Goal: Information Seeking & Learning: Learn about a topic

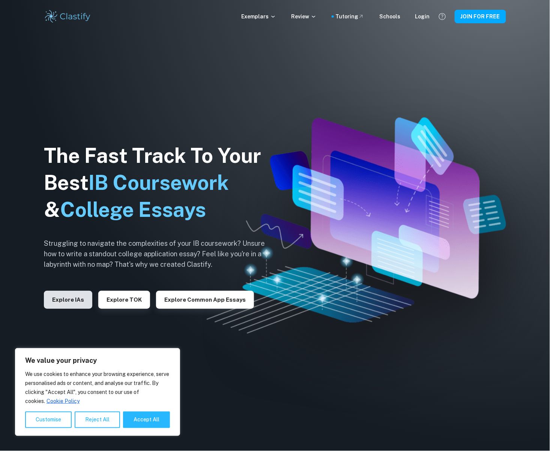
click at [81, 300] on button "Explore IAs" at bounding box center [68, 300] width 48 height 18
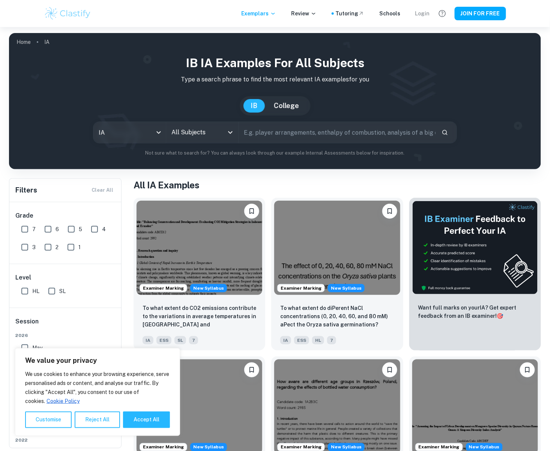
click at [428, 16] on div "Login" at bounding box center [422, 13] width 15 height 8
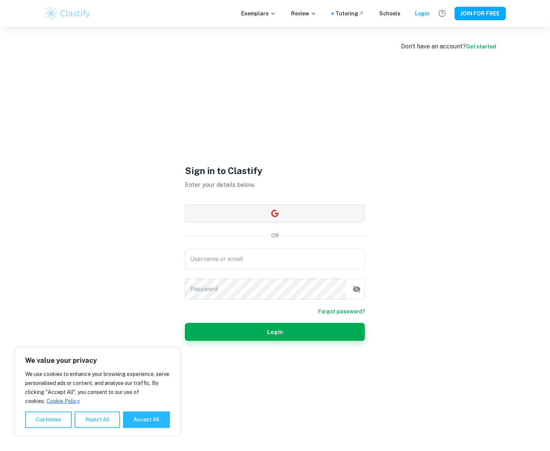
click at [275, 216] on icon "button" at bounding box center [275, 214] width 8 height 8
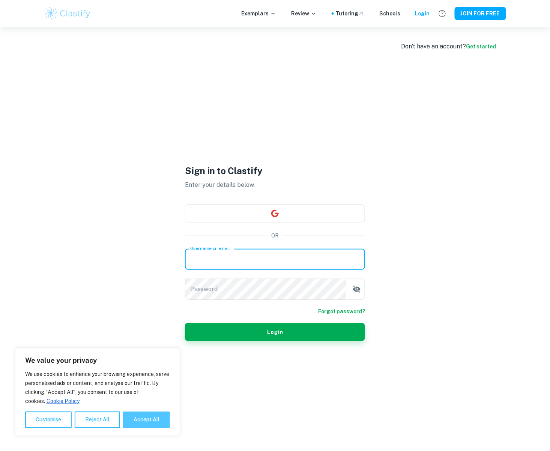
click at [133, 421] on button "Accept All" at bounding box center [146, 420] width 47 height 17
checkbox input "true"
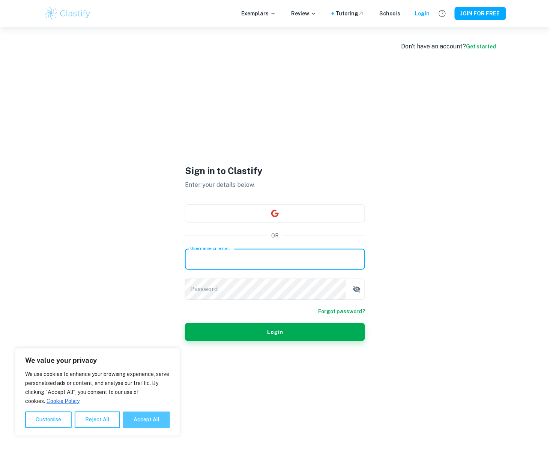
checkbox input "true"
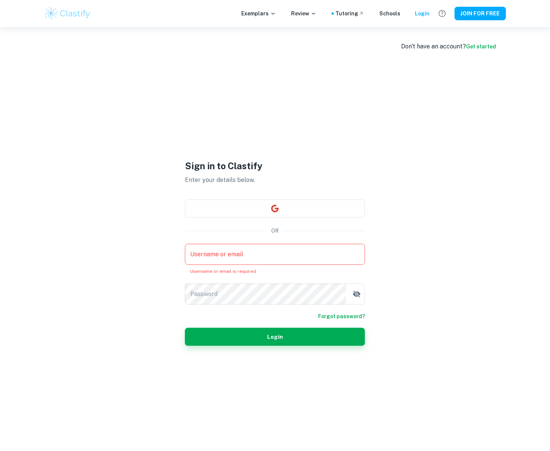
click at [236, 250] on input "Username or email" at bounding box center [275, 254] width 180 height 21
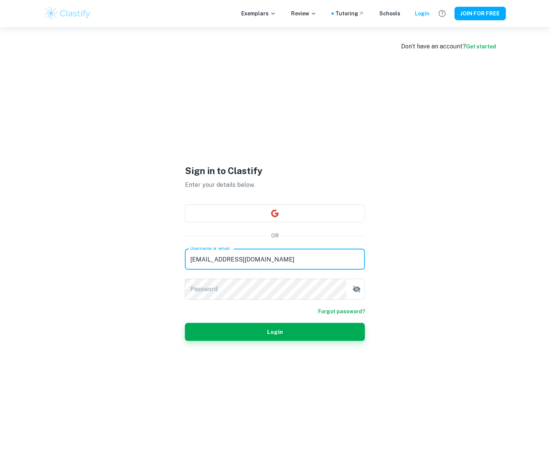
type input "[EMAIL_ADDRESS][DOMAIN_NAME]"
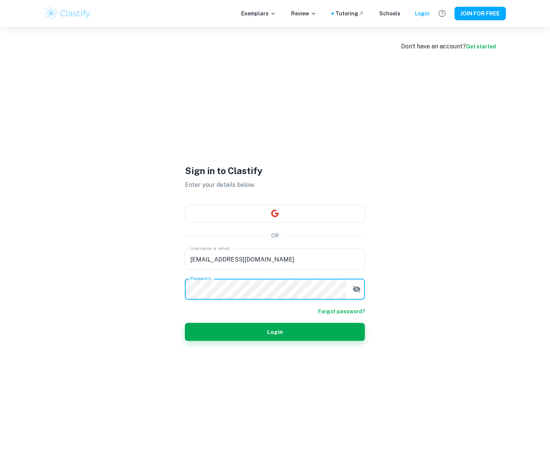
click at [275, 332] on button "Login" at bounding box center [275, 332] width 180 height 18
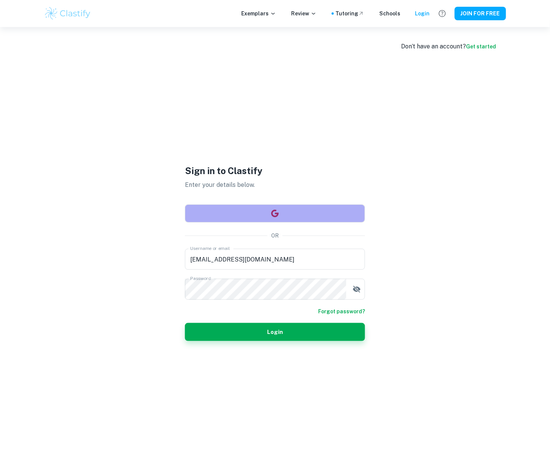
click at [310, 195] on div "Sign in to Clastify Enter your details below. OR Username or email [EMAIL_ADDRE…" at bounding box center [275, 252] width 180 height 451
click at [296, 210] on button "button" at bounding box center [275, 213] width 180 height 18
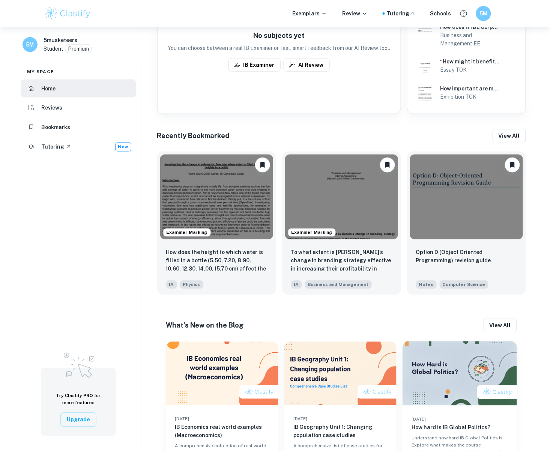
scroll to position [266, 0]
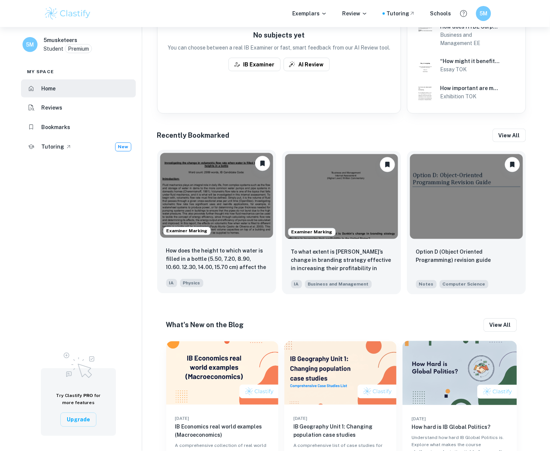
click at [242, 226] on img at bounding box center [216, 195] width 113 height 85
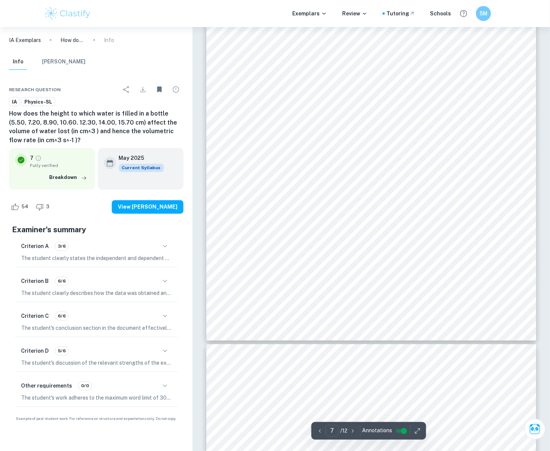
scroll to position [2757, 0]
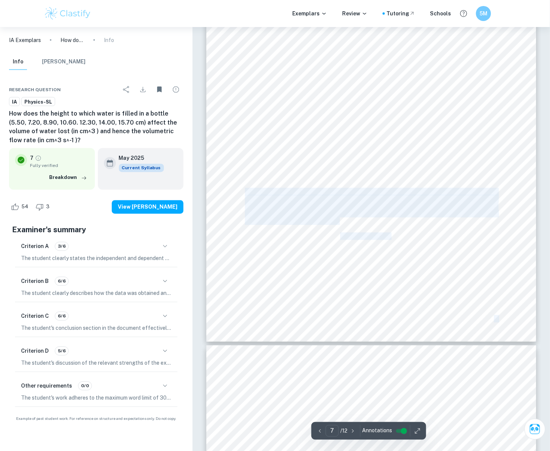
drag, startPoint x: 338, startPoint y: 235, endPoint x: 394, endPoint y: 234, distance: 55.9
click at [394, 234] on div "7 Using this method, the values for uncertainty in the volumetric flow rate hav…" at bounding box center [371, 128] width 330 height 427
click at [394, 234] on span "ÿ = 0.5420ÿ 2 0.7311" at bounding box center [371, 236] width 62 height 6
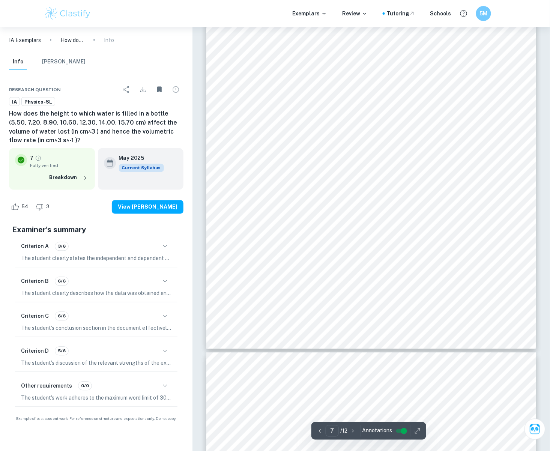
scroll to position [2751, 0]
drag, startPoint x: 326, startPoint y: 237, endPoint x: 340, endPoint y: 244, distance: 14.9
click at [340, 244] on div "7 Using this method, the values for uncertainty in the volumetric flow rate hav…" at bounding box center [371, 134] width 330 height 427
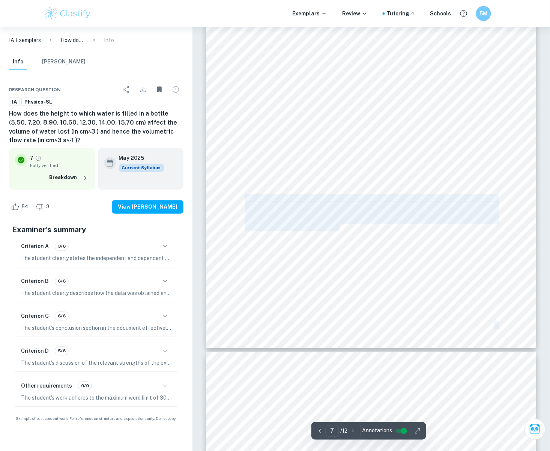
drag, startPoint x: 340, startPoint y: 244, endPoint x: 341, endPoint y: 240, distance: 3.9
click at [341, 240] on div "7 Using this method, the values for uncertainty in the volumetric flow rate hav…" at bounding box center [371, 134] width 330 height 427
copy div "7 Using this method, the values for uncertainty in the volumetric flow rate hav…"
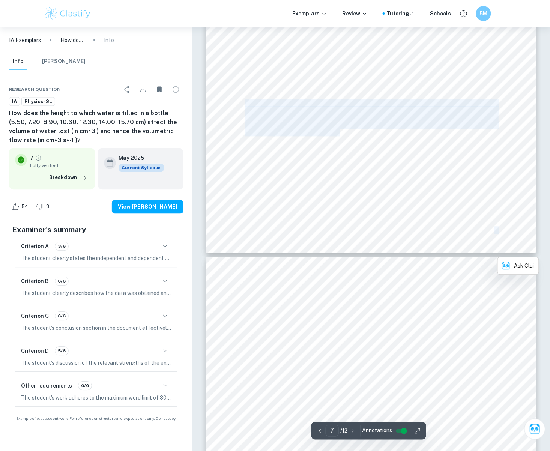
scroll to position [2864, 0]
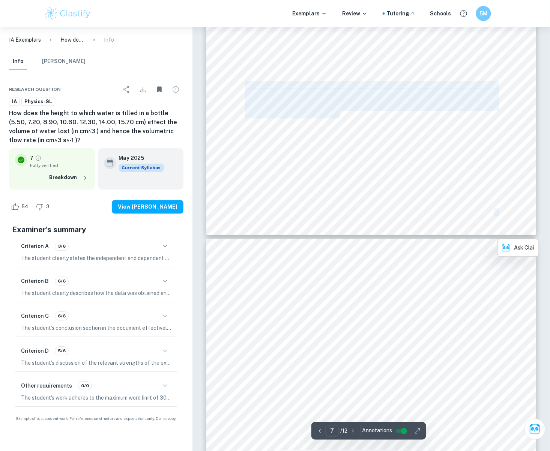
type input "8"
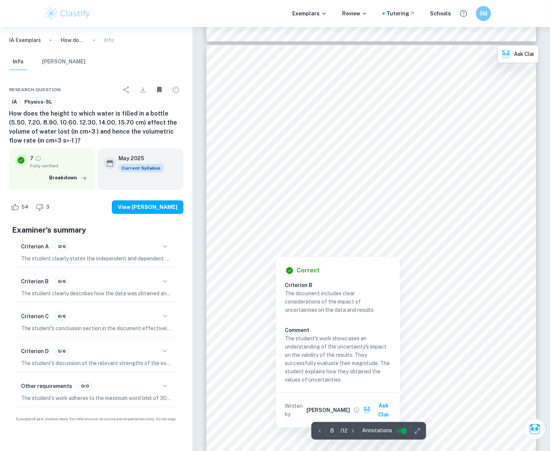
scroll to position [3061, 0]
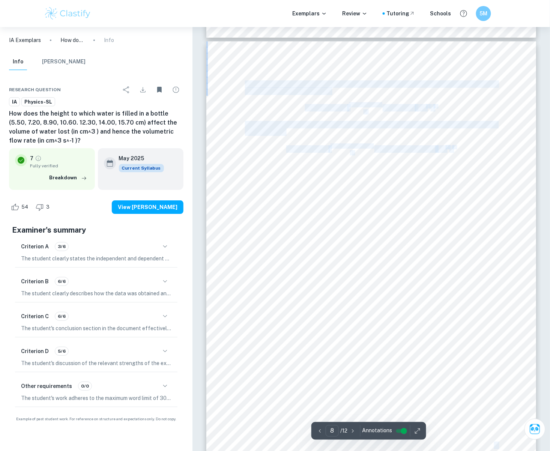
drag, startPoint x: 242, startPoint y: 158, endPoint x: 246, endPoint y: 164, distance: 7.2
click at [246, 164] on div "8 The uncertainty in the gradient can be calculated from the graph by looking a…" at bounding box center [371, 254] width 330 height 427
copy div "8 The uncertainty in the gradient can be calculated from the graph by looking a…"
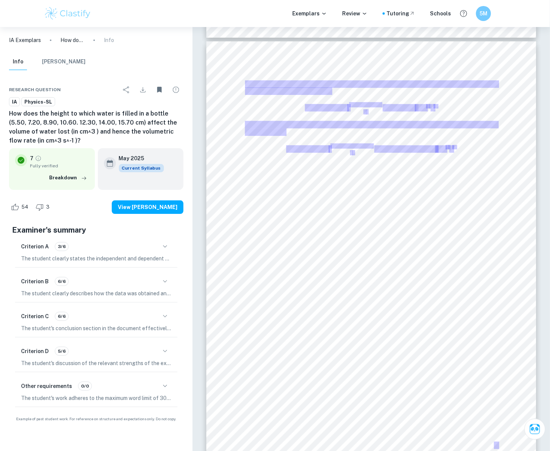
click at [308, 334] on span "also increased since velocity of the water flowing out is proportional to heigh…" at bounding box center [371, 337] width 252 height 6
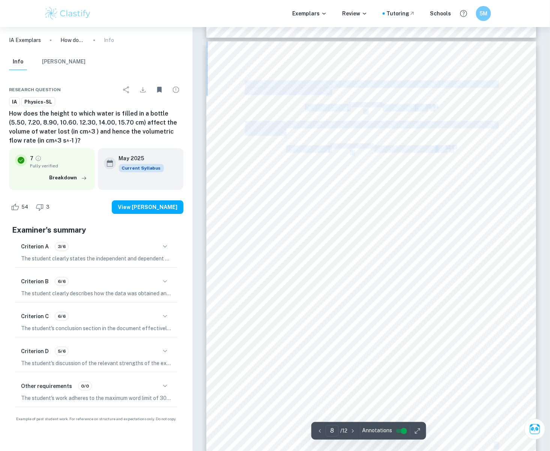
copy div "8 The uncertainty in the gradient can be calculated from the graph by looking a…"
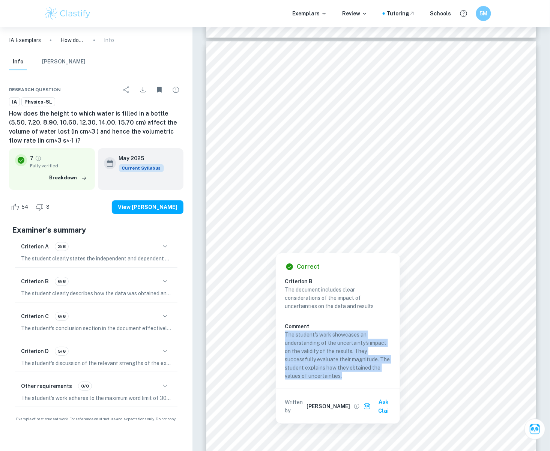
copy p "The student's work showcases an understanding of the uncertainty's impact on th…"
drag, startPoint x: 285, startPoint y: 329, endPoint x: 356, endPoint y: 382, distance: 88.8
click at [356, 382] on div "Correct Criterion B The document includes clear considerations of the impact of…" at bounding box center [338, 338] width 124 height 170
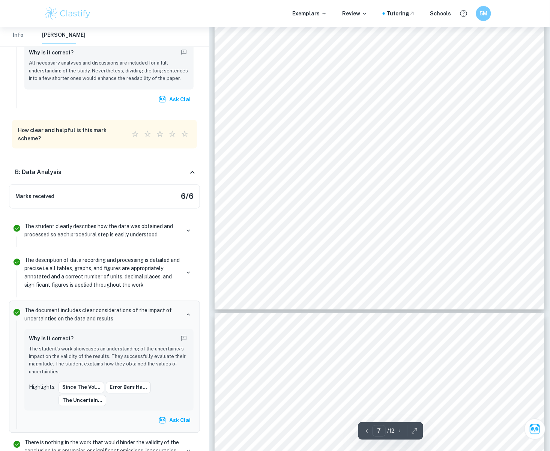
scroll to position [2743, 0]
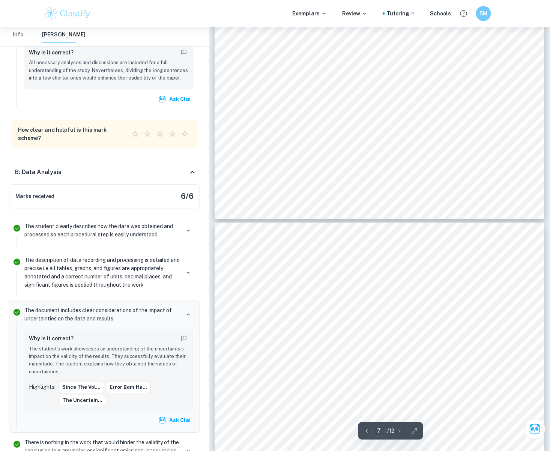
type input "8"
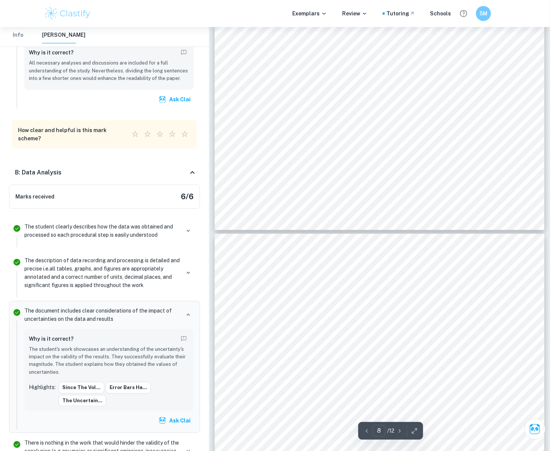
scroll to position [3249, 0]
